Goal: Information Seeking & Learning: Find specific page/section

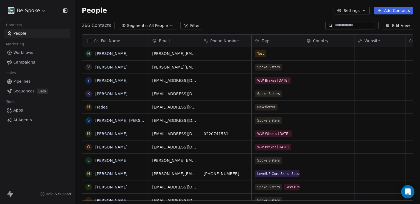
scroll to position [175, 341]
click at [343, 23] on input at bounding box center [354, 26] width 39 height 6
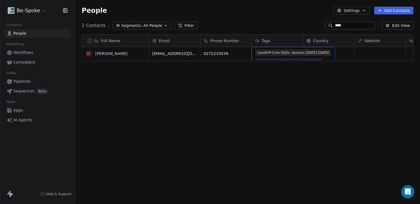
click at [253, 58] on div "LevelUP-Core Skills- Session [DATE]-[DATE] LevelUP-Core Skills- Session 4-[DATE…" at bounding box center [292, 70] width 83 height 47
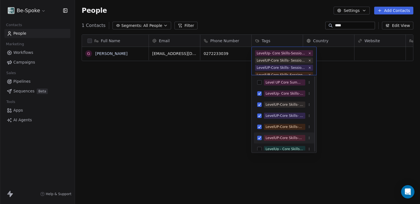
scroll to position [96, 0]
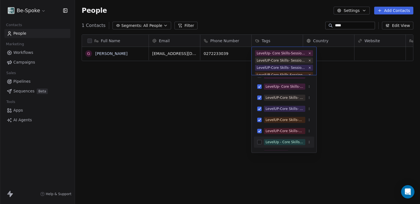
click at [284, 142] on div "LevelUp - Core Skills-Session [DATE] - [DATE]" at bounding box center [284, 142] width 38 height 5
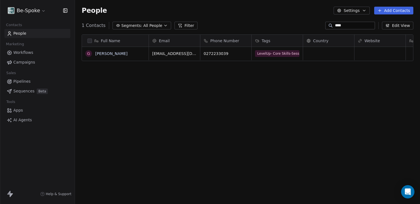
click at [157, 99] on html "Be-Spoke Contacts People Marketing Workflows Campaigns Sales Pipelines Sequence…" at bounding box center [210, 102] width 420 height 204
drag, startPoint x: 343, startPoint y: 26, endPoint x: 331, endPoint y: 29, distance: 11.9
click at [331, 29] on div "****" at bounding box center [350, 26] width 50 height 8
type input "*"
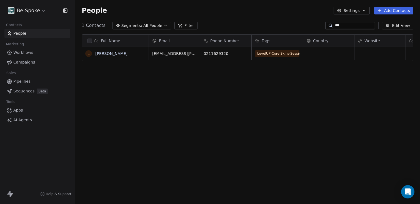
type input "***"
click at [255, 55] on div "LevelUP-Core Skills-Session1-[DATE] LevelUP-Core Skills-Session [DATE]-[DATE] T…" at bounding box center [293, 70] width 76 height 60
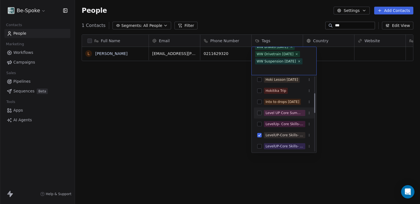
scroll to position [62, 0]
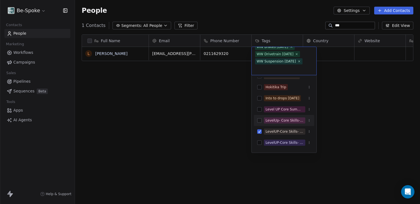
click at [271, 122] on div "LevelUp- Core Skills-Session [DATE] - [DATE]" at bounding box center [284, 120] width 38 height 5
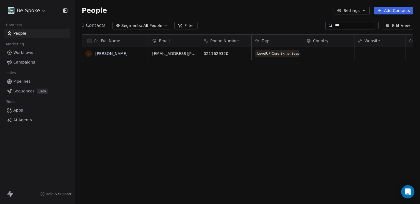
click at [239, 99] on html "Be-Spoke Contacts People Marketing Workflows Campaigns Sales Pipelines Sequence…" at bounding box center [210, 102] width 420 height 204
click at [340, 21] on section "People Settings Add Contacts 1 Contacts Segments: All People Filter *** Edit Vi…" at bounding box center [247, 102] width 345 height 204
drag, startPoint x: 340, startPoint y: 24, endPoint x: 313, endPoint y: 24, distance: 27.2
click at [313, 24] on div "1 Contacts Segments: All People Filter *** Edit View" at bounding box center [247, 25] width 345 height 9
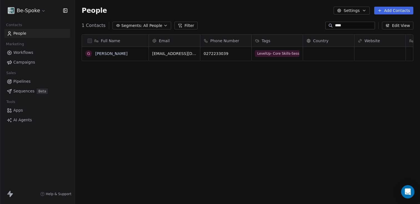
type input "****"
drag, startPoint x: 101, startPoint y: 51, endPoint x: 100, endPoint y: 55, distance: 4.2
click at [103, 54] on link "[PERSON_NAME]" at bounding box center [111, 53] width 32 height 4
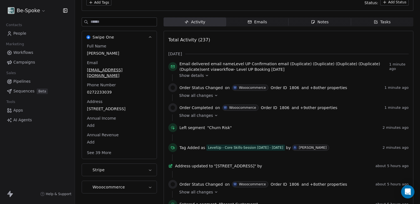
scroll to position [139, 0]
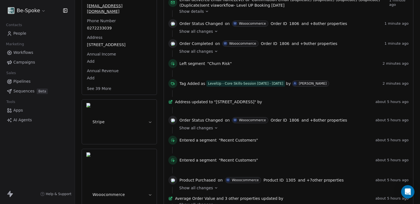
click at [150, 193] on icon "button" at bounding box center [150, 195] width 4 height 4
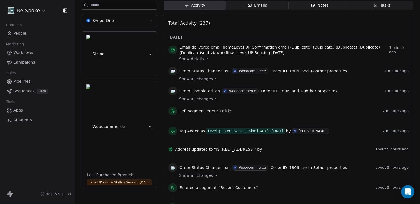
scroll to position [99, 0]
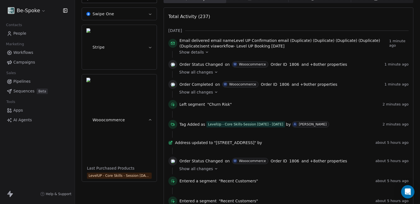
drag, startPoint x: 151, startPoint y: 64, endPoint x: 149, endPoint y: 61, distance: 3.6
click at [150, 165] on div "Last Purchased Products LevelUP - Core Skills - Session [DATE] - [DATE]" at bounding box center [119, 173] width 75 height 16
click at [150, 118] on icon "button" at bounding box center [150, 120] width 4 height 4
click at [149, 42] on button "Stripe" at bounding box center [119, 47] width 75 height 44
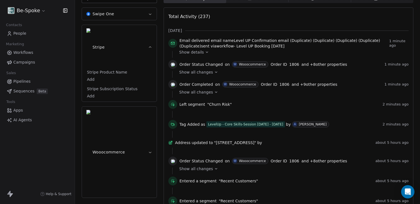
click at [149, 45] on icon "button" at bounding box center [150, 47] width 4 height 4
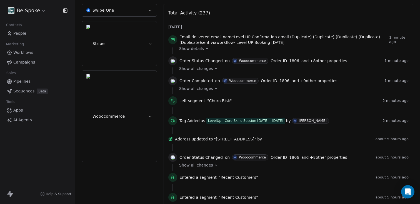
scroll to position [106, 0]
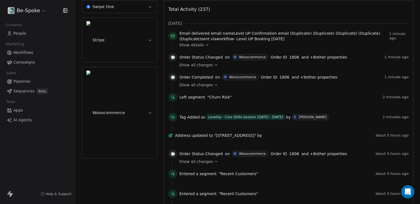
click at [208, 164] on span "Show all changes" at bounding box center [196, 162] width 34 height 6
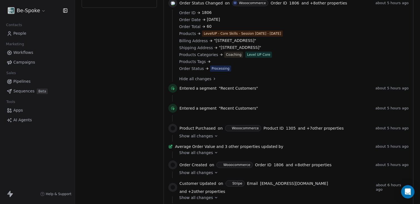
scroll to position [260, 0]
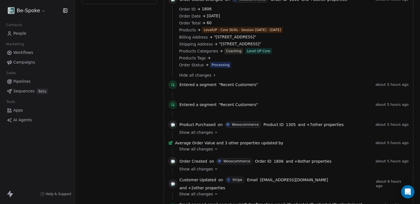
click at [214, 134] on icon at bounding box center [216, 132] width 4 height 4
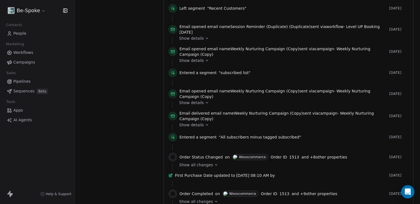
scroll to position [594, 0]
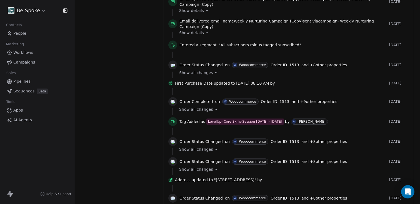
click at [211, 112] on div "Show all changes" at bounding box center [291, 110] width 225 height 6
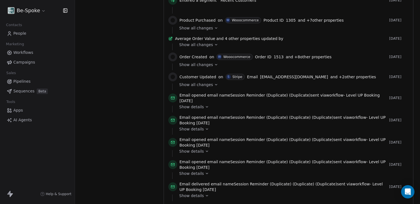
scroll to position [824, 0]
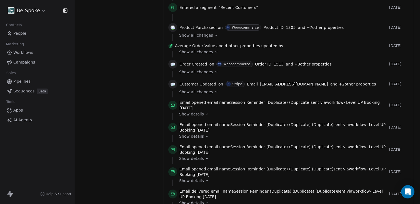
click at [202, 38] on span "Show all changes" at bounding box center [196, 35] width 34 height 6
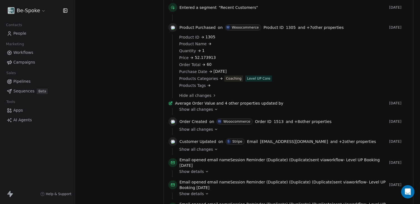
click at [191, 132] on span "Show all changes" at bounding box center [196, 130] width 34 height 6
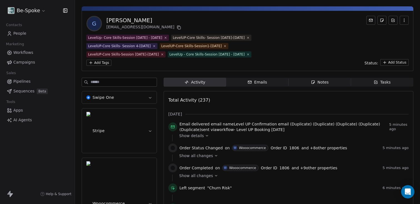
scroll to position [0, 0]
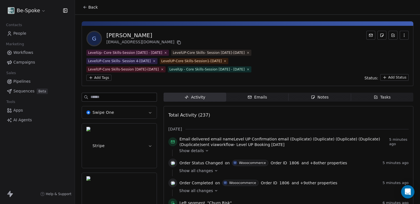
click at [14, 35] on span "People" at bounding box center [19, 34] width 13 height 6
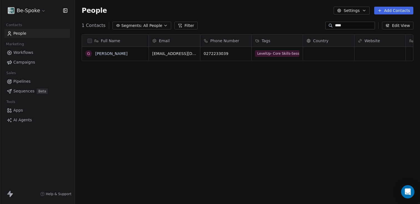
scroll to position [175, 341]
click at [358, 26] on input "****" at bounding box center [354, 26] width 39 height 6
type input "*"
